Goal: Task Accomplishment & Management: Use online tool/utility

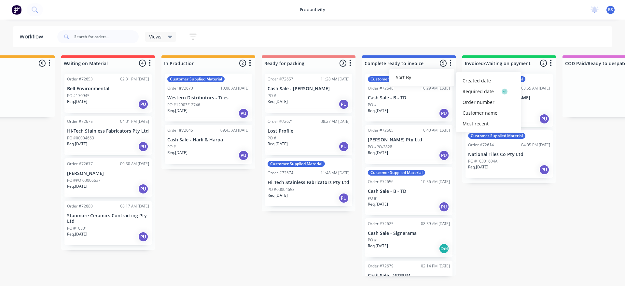
scroll to position [0, 253]
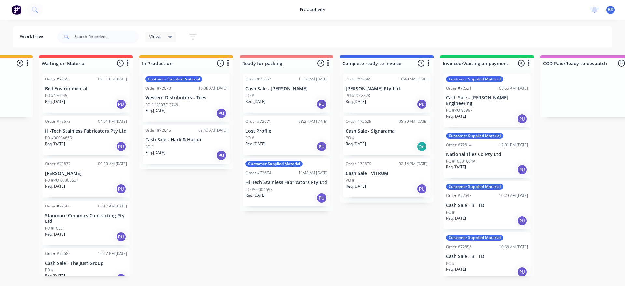
scroll to position [0, 282]
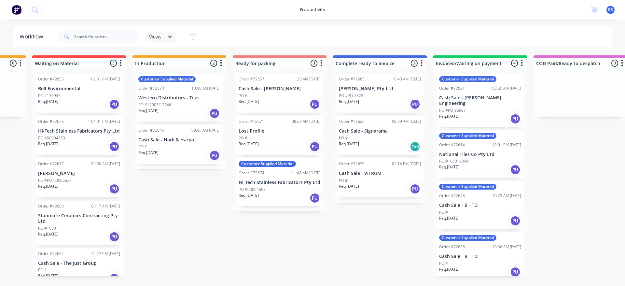
click at [479, 215] on div "Req. [DATE] PU" at bounding box center [480, 220] width 82 height 11
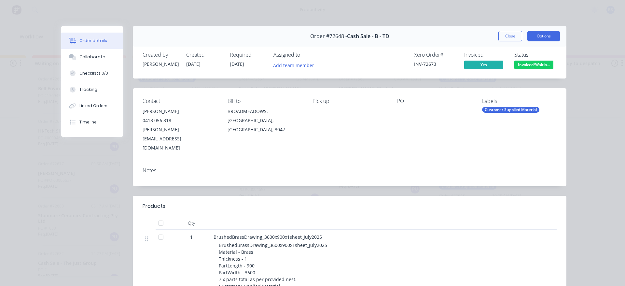
drag, startPoint x: 535, startPoint y: 36, endPoint x: 536, endPoint y: 40, distance: 4.6
click at [535, 35] on button "Options" at bounding box center [543, 36] width 33 height 10
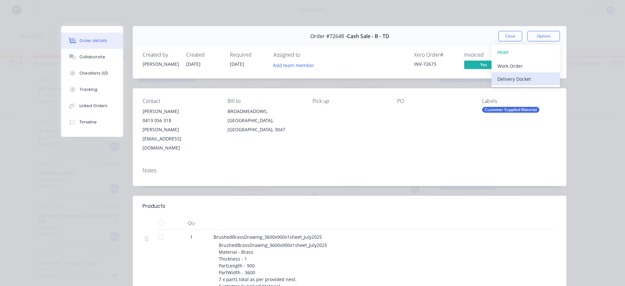
click at [502, 81] on div "Delivery Docket" at bounding box center [525, 78] width 57 height 9
click at [502, 81] on div "Standard" at bounding box center [525, 78] width 57 height 9
click at [506, 43] on div "Order #72648 - Cash Sale - B - TD Close Options" at bounding box center [349, 36] width 433 height 20
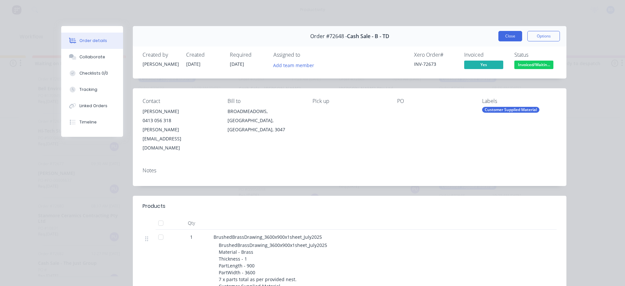
click at [504, 41] on button "Close" at bounding box center [510, 36] width 24 height 10
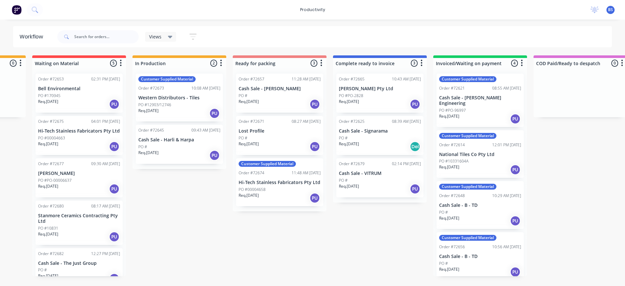
click at [479, 260] on div "PO #" at bounding box center [480, 263] width 82 height 6
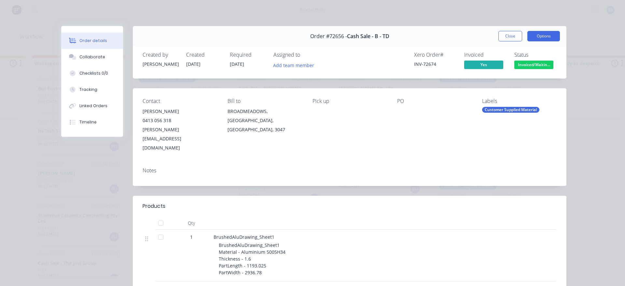
click at [542, 34] on button "Options" at bounding box center [543, 36] width 33 height 10
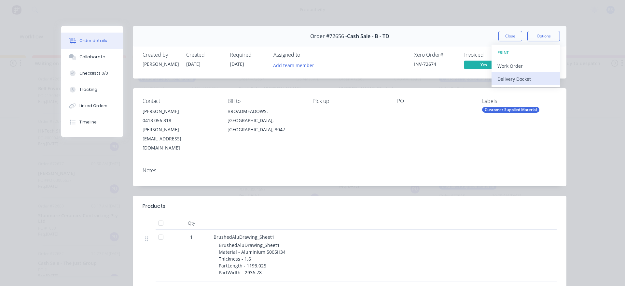
click at [505, 78] on div "Delivery Docket" at bounding box center [525, 78] width 57 height 9
click at [505, 78] on div "Standard" at bounding box center [525, 78] width 57 height 9
click at [511, 37] on button "Close" at bounding box center [510, 36] width 24 height 10
